Goal: Transaction & Acquisition: Purchase product/service

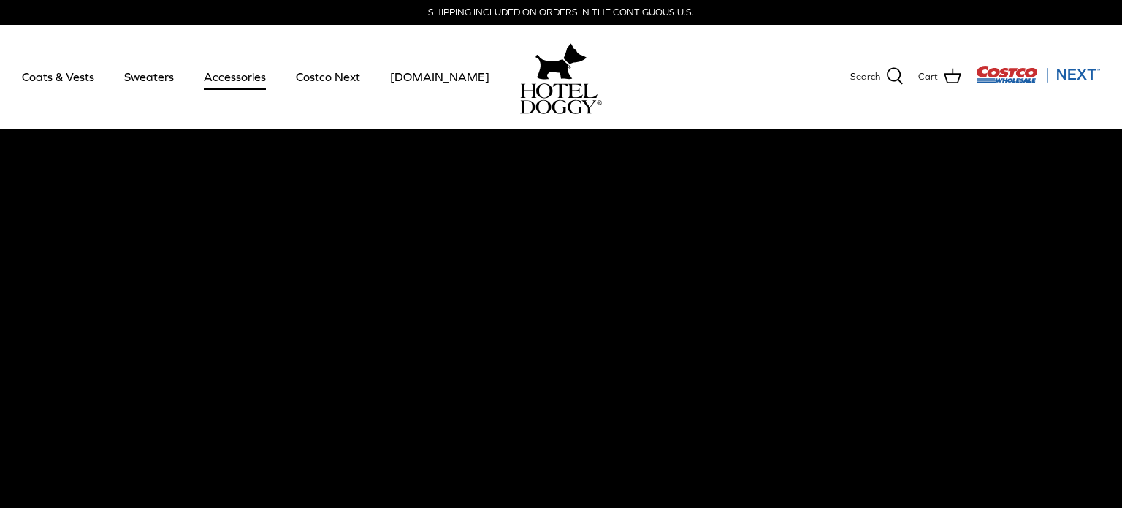
click at [217, 78] on link "Accessories" at bounding box center [235, 77] width 88 height 50
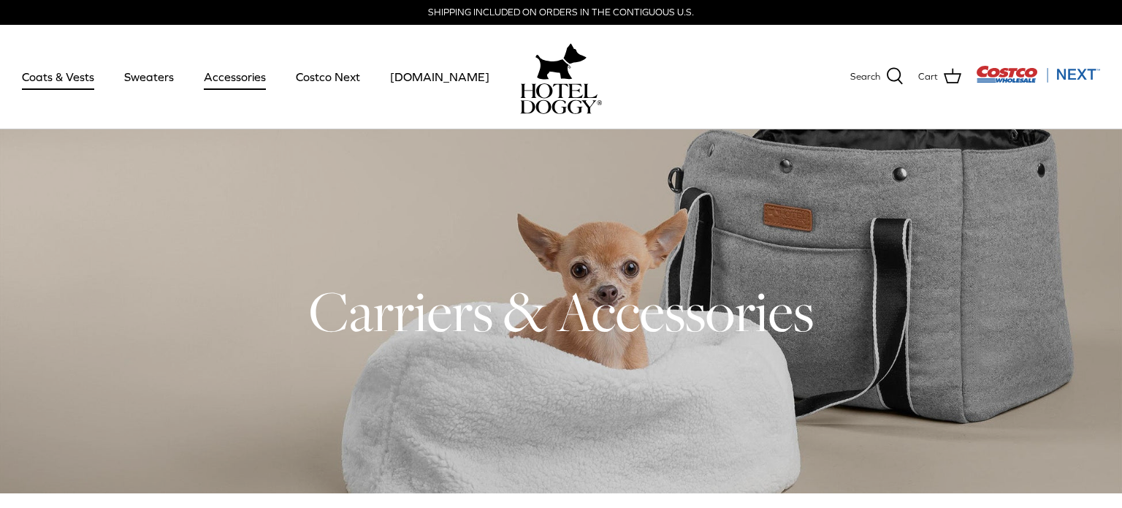
click at [66, 77] on link "Coats & Vests" at bounding box center [58, 77] width 99 height 50
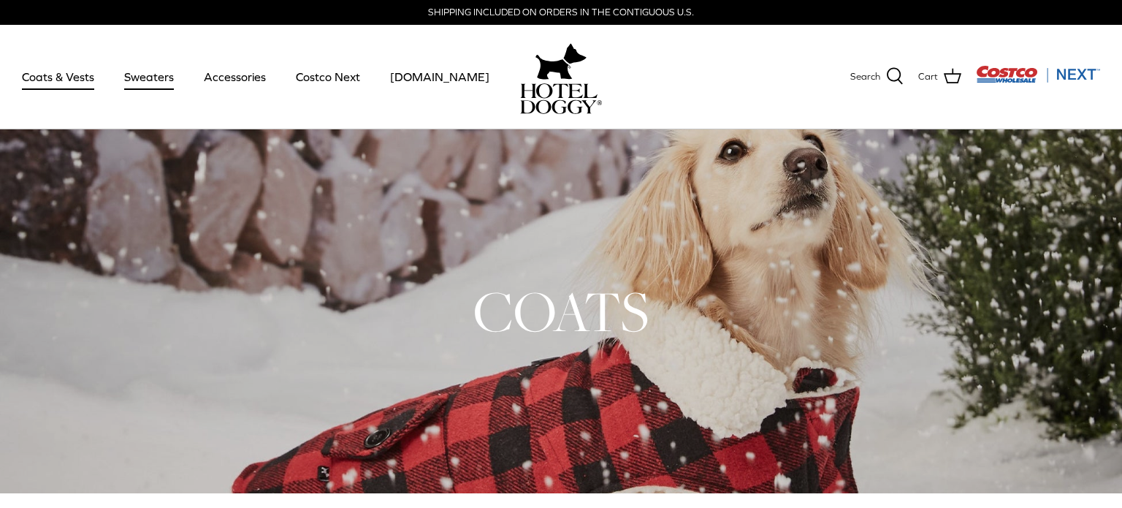
click at [148, 80] on link "Sweaters" at bounding box center [149, 77] width 76 height 50
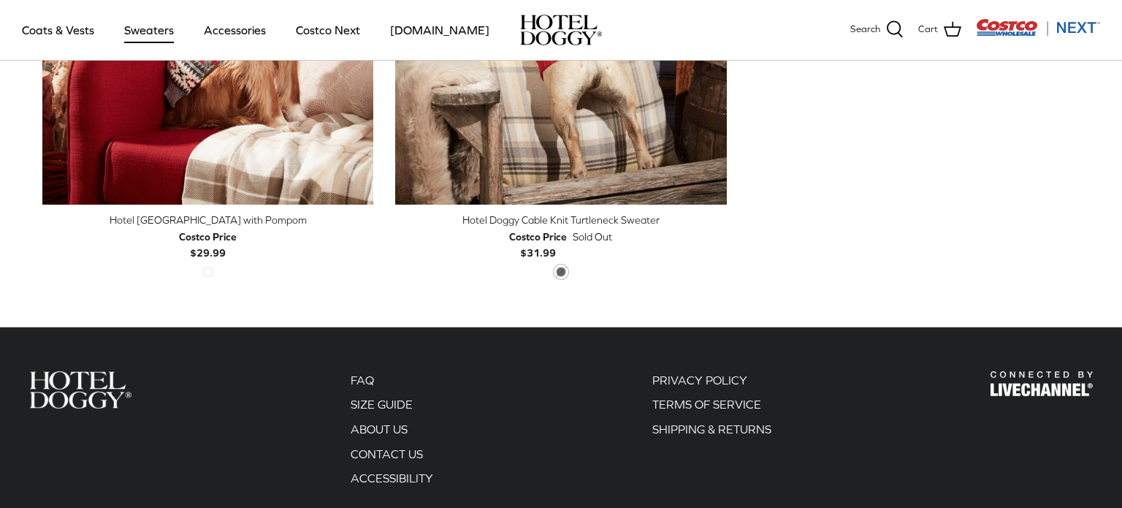
scroll to position [662, 0]
